Goal: Task Accomplishment & Management: Manage account settings

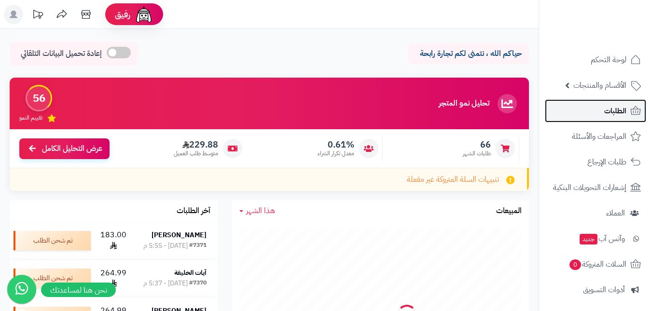
click at [595, 106] on link "الطلبات" at bounding box center [595, 110] width 101 height 23
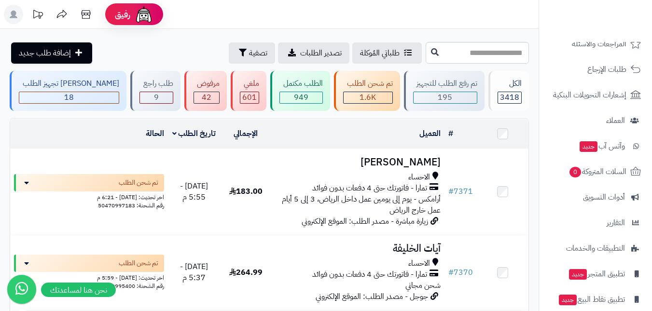
scroll to position [96, 0]
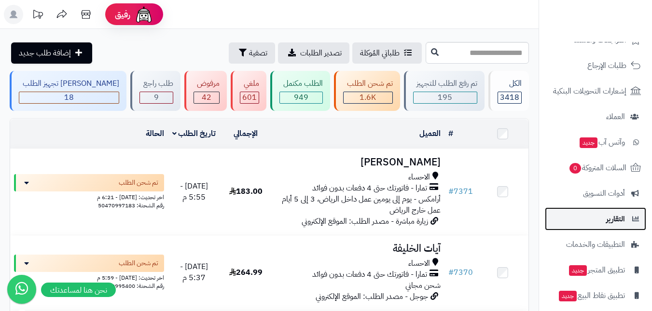
click at [593, 217] on link "التقارير" at bounding box center [595, 218] width 101 height 23
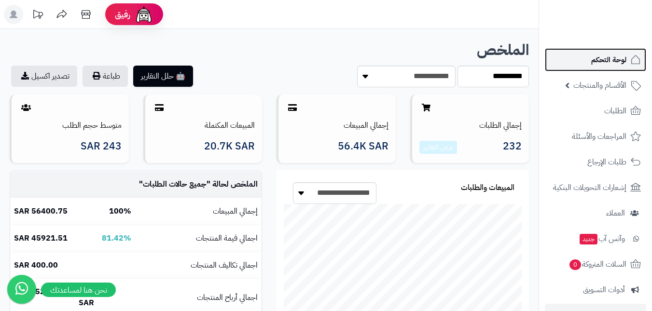
click at [606, 62] on span "لوحة التحكم" at bounding box center [608, 60] width 35 height 14
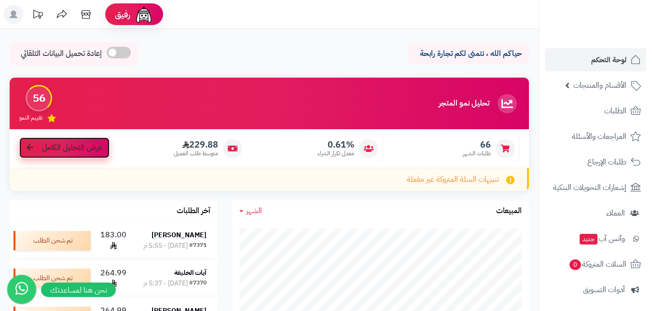
click at [72, 144] on span "عرض التحليل الكامل" at bounding box center [72, 147] width 60 height 11
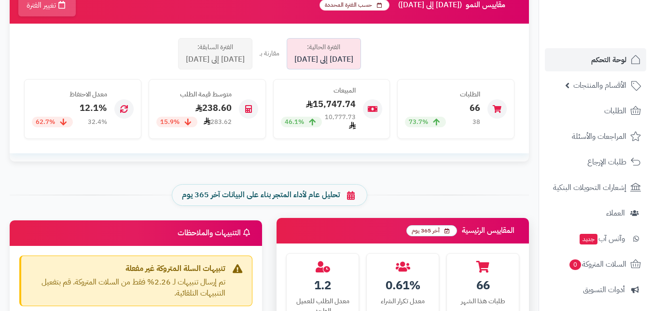
scroll to position [145, 0]
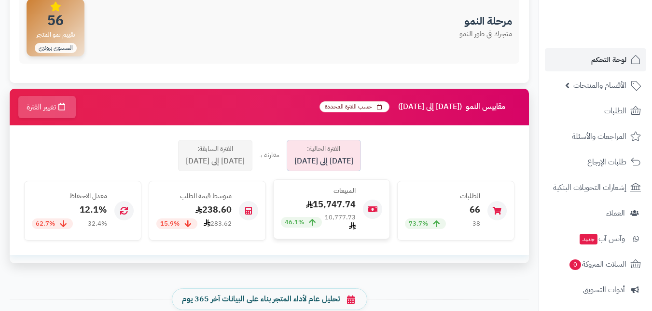
drag, startPoint x: 314, startPoint y: 224, endPoint x: 301, endPoint y: 222, distance: 13.6
click at [301, 222] on div "46.1%" at bounding box center [301, 222] width 41 height 11
click at [299, 223] on span "46.1%" at bounding box center [294, 222] width 19 height 9
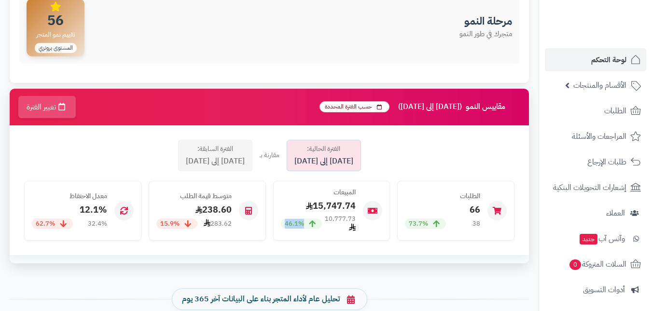
click at [303, 245] on div "الفترة الحالية: [DATE] إلى [DATE] مقارنة بـ الفترة السابقة: [DATE] إلى [DATE] ا…" at bounding box center [269, 190] width 500 height 110
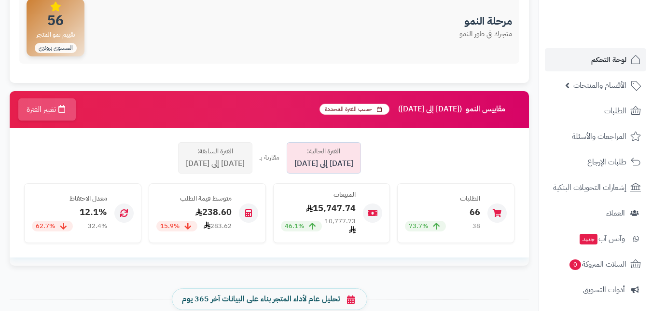
click at [377, 272] on div "مقاييس النمو ([DATE] إلى [DATE]) حسب الفترة المحددة تغيير الفترة الفترة الحالية…" at bounding box center [268, 182] width 533 height 183
